Goal: Obtain resource: Obtain resource

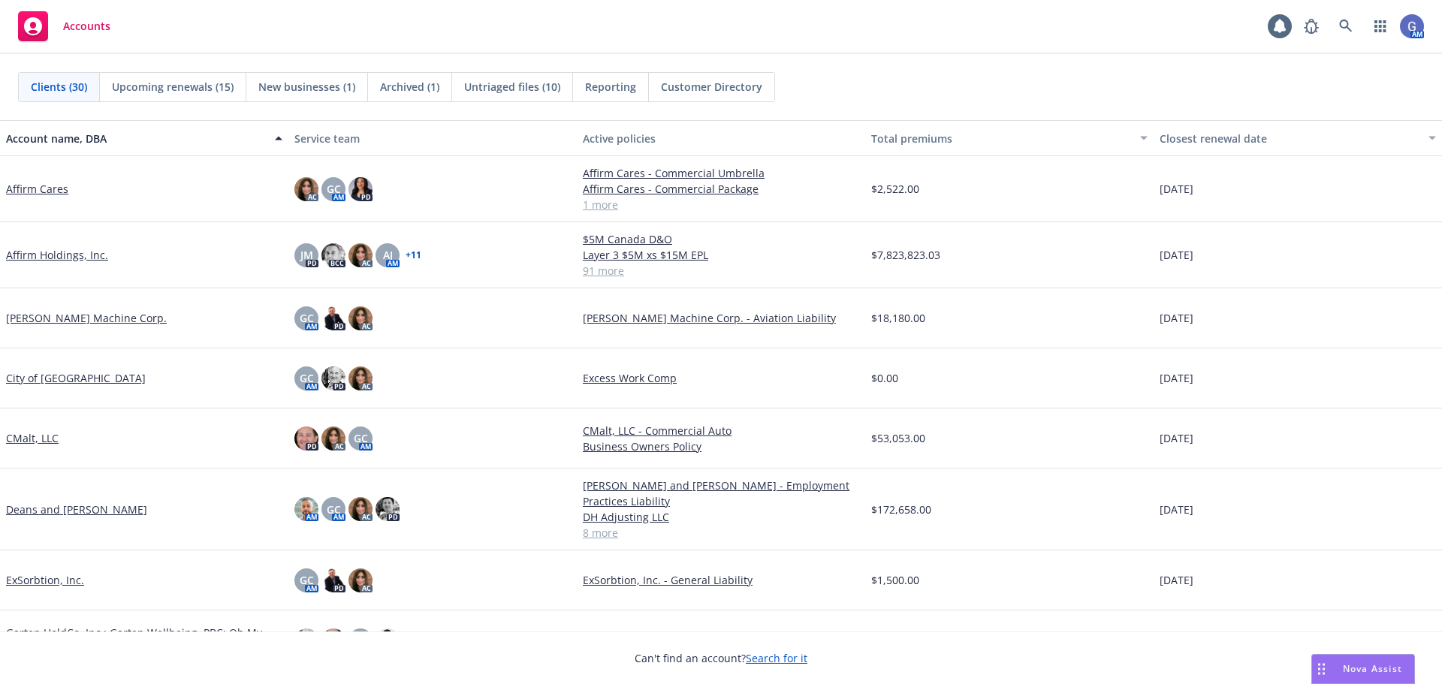
click at [58, 316] on link "[PERSON_NAME] Machine Corp." at bounding box center [86, 318] width 161 height 16
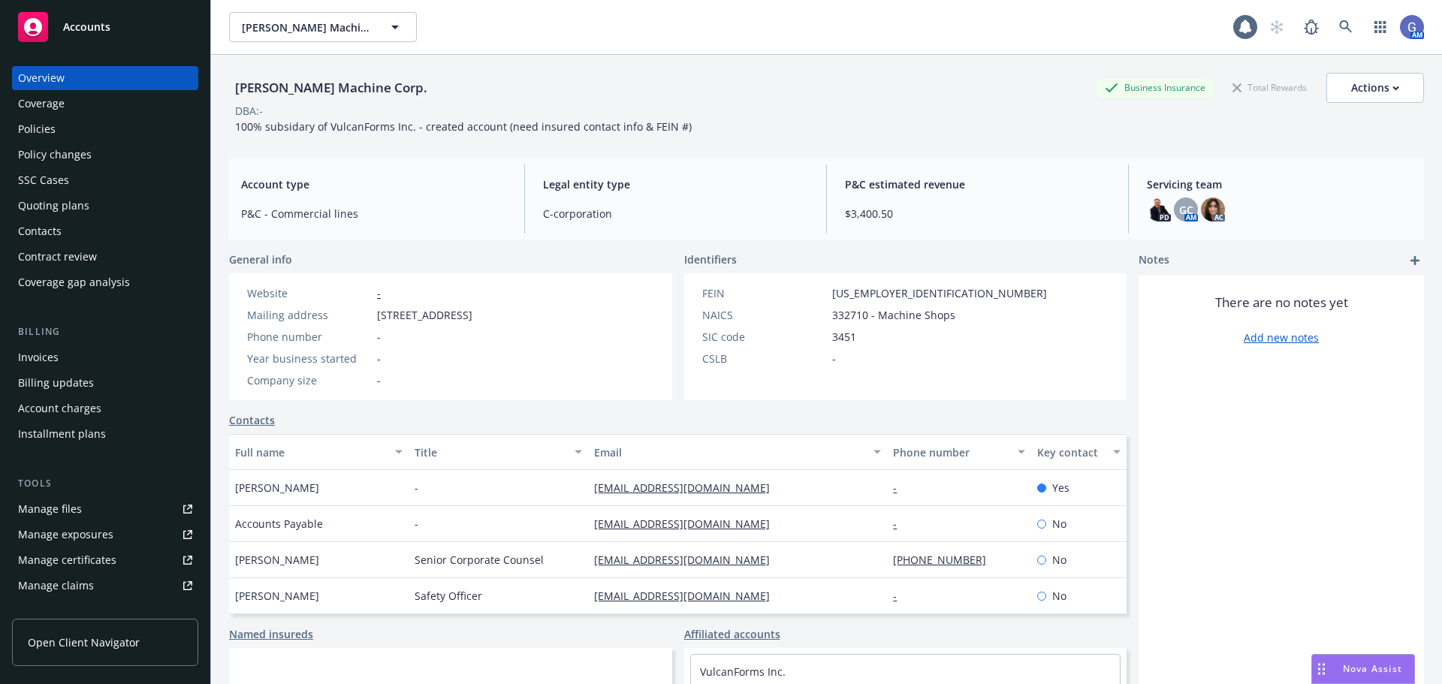
click at [41, 131] on div "Policies" at bounding box center [37, 129] width 38 height 24
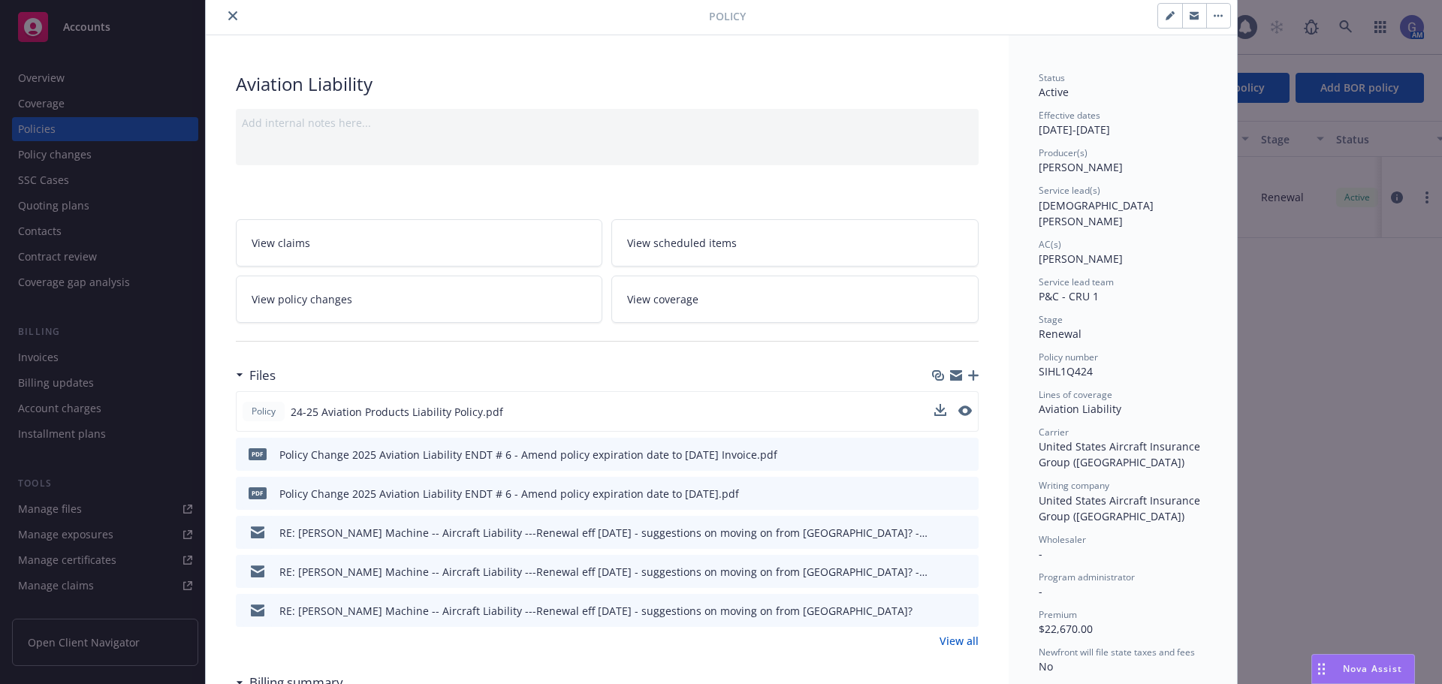
scroll to position [75, 0]
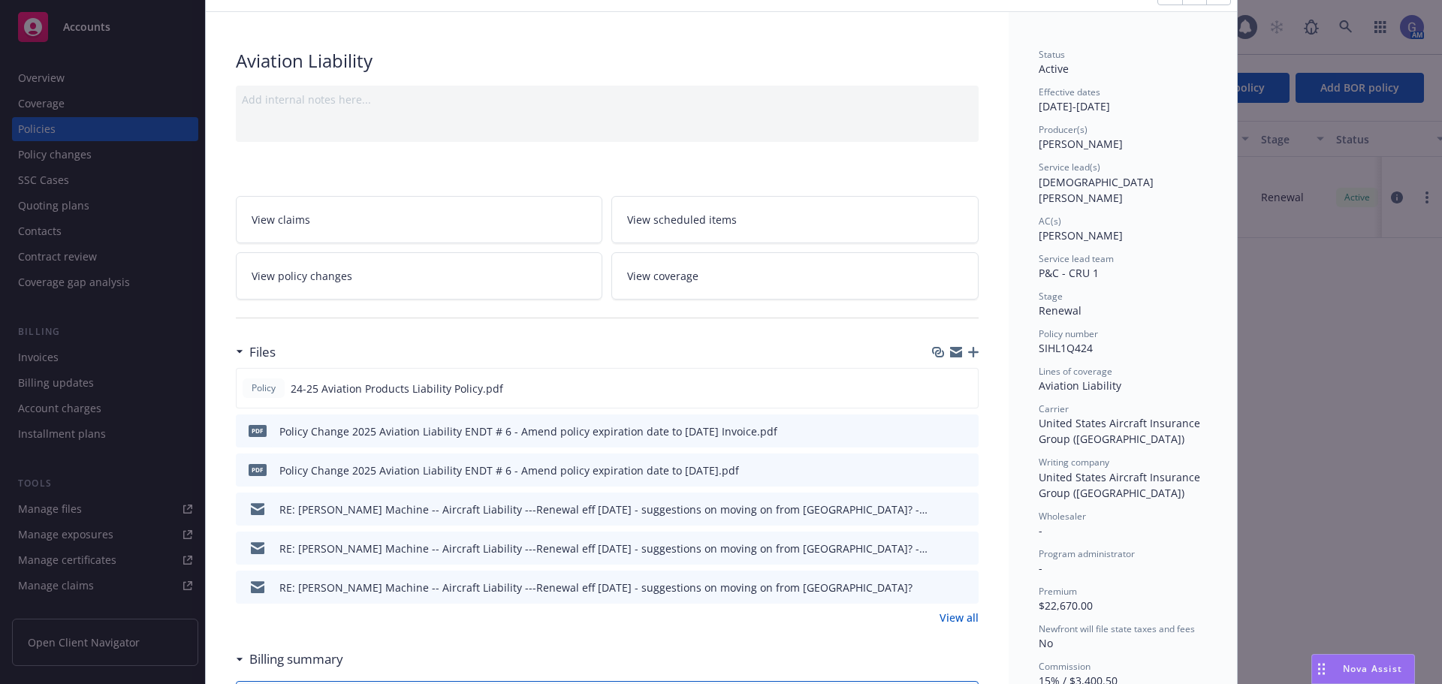
click at [960, 617] on link "View all" at bounding box center [958, 618] width 39 height 16
